Goal: Task Accomplishment & Management: Use online tool/utility

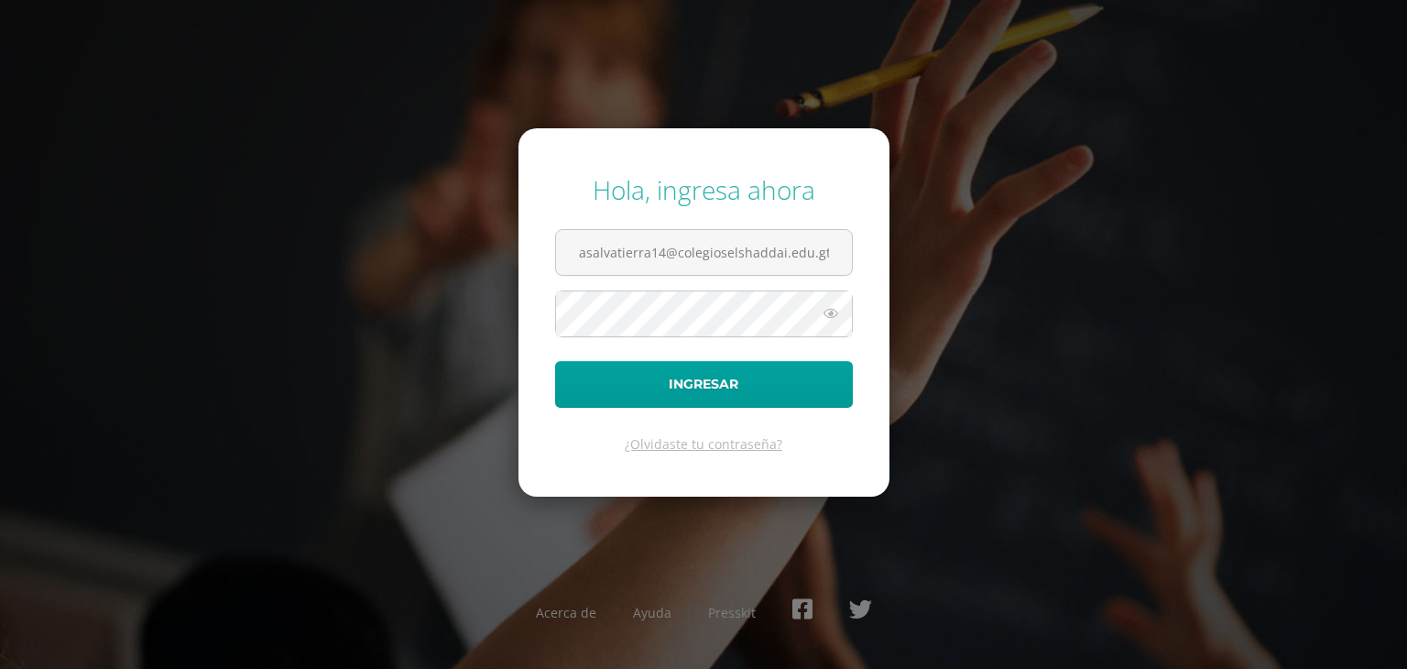
type input "[EMAIL_ADDRESS][DOMAIN_NAME]"
click at [837, 320] on icon at bounding box center [831, 313] width 24 height 22
click at [795, 392] on button "Ingresar" at bounding box center [704, 384] width 298 height 47
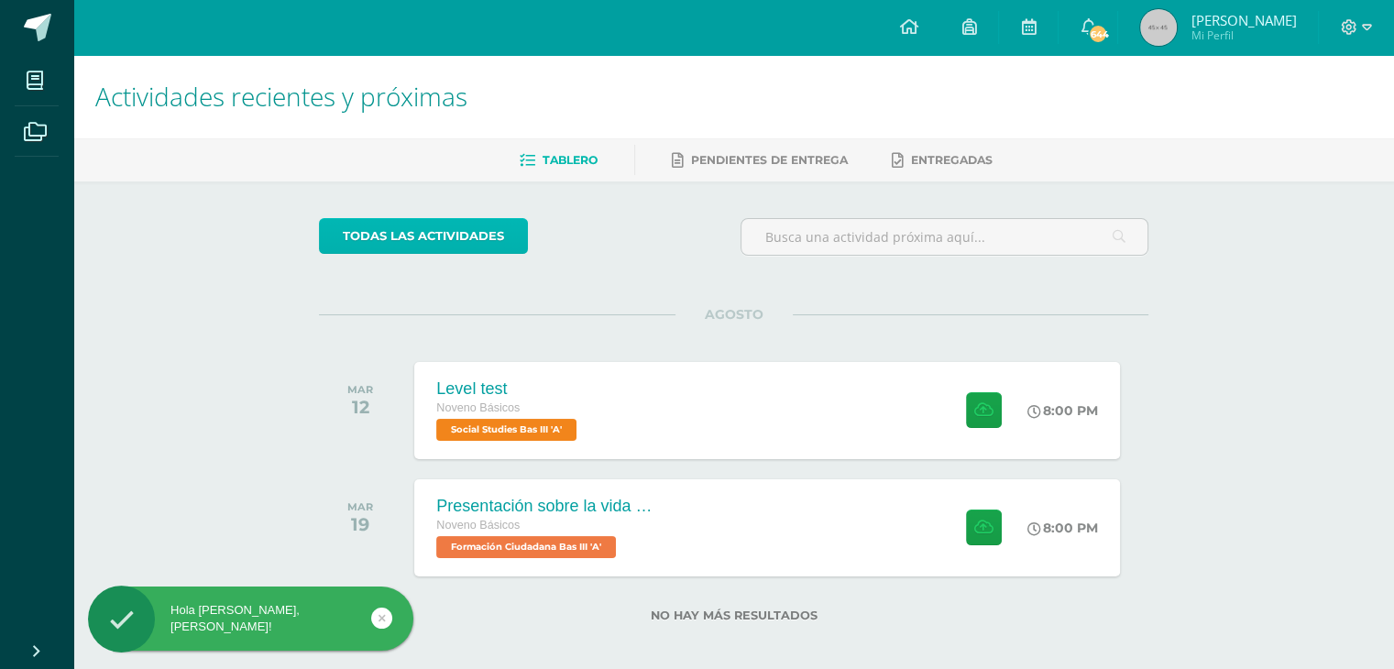
click at [368, 241] on link "todas las Actividades" at bounding box center [423, 236] width 209 height 36
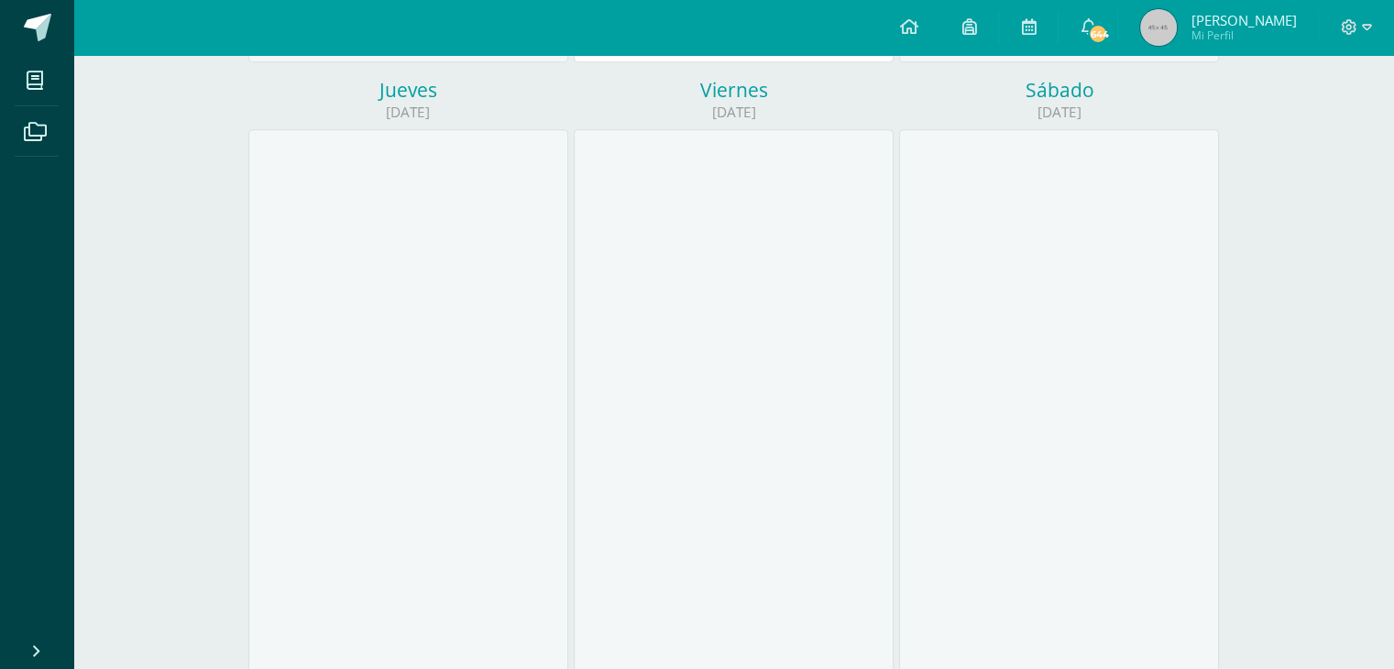
scroll to position [356, 0]
